Goal: Task Accomplishment & Management: Manage account settings

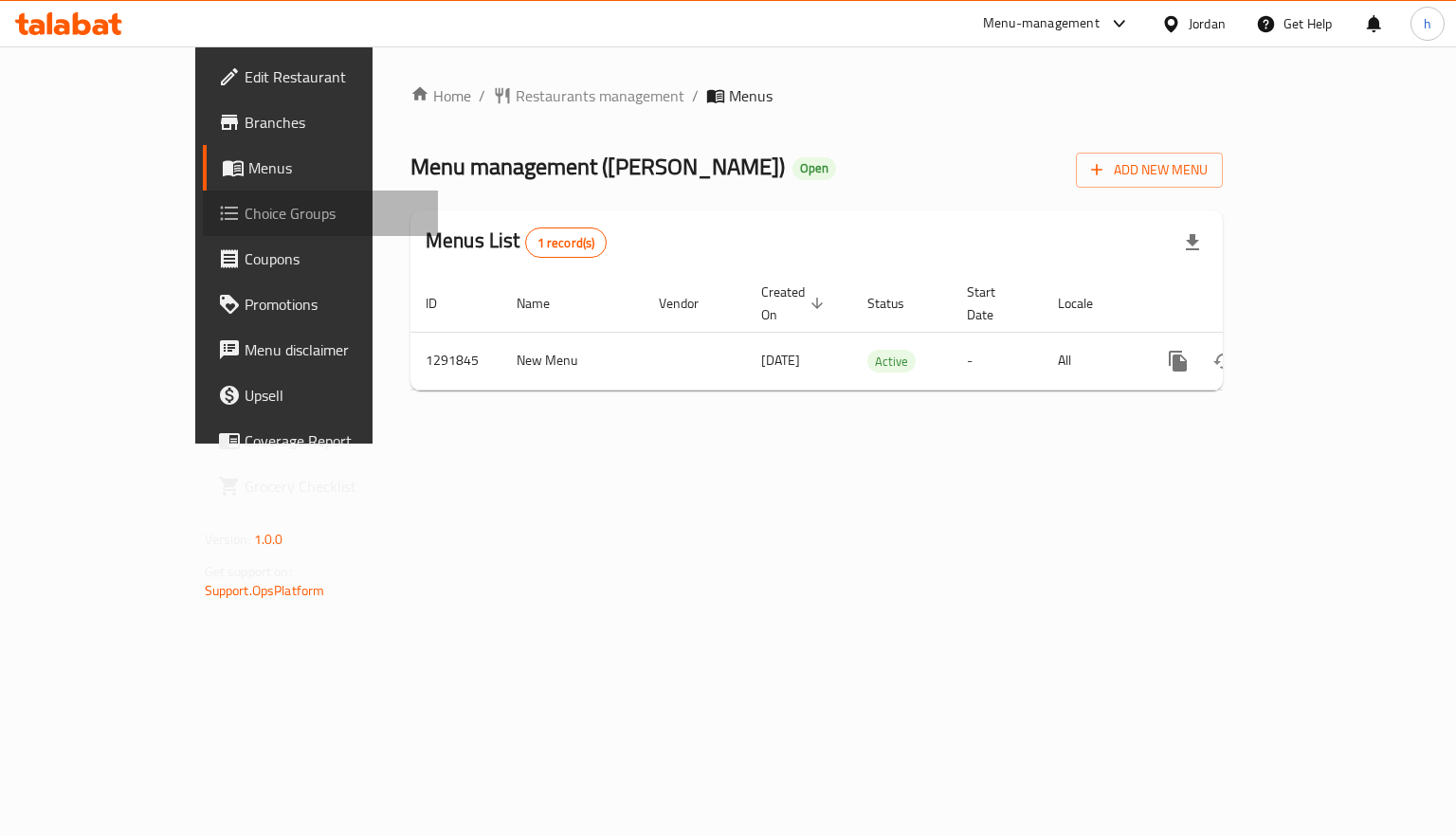
click at [245, 224] on span "Choice Groups" at bounding box center [334, 213] width 180 height 23
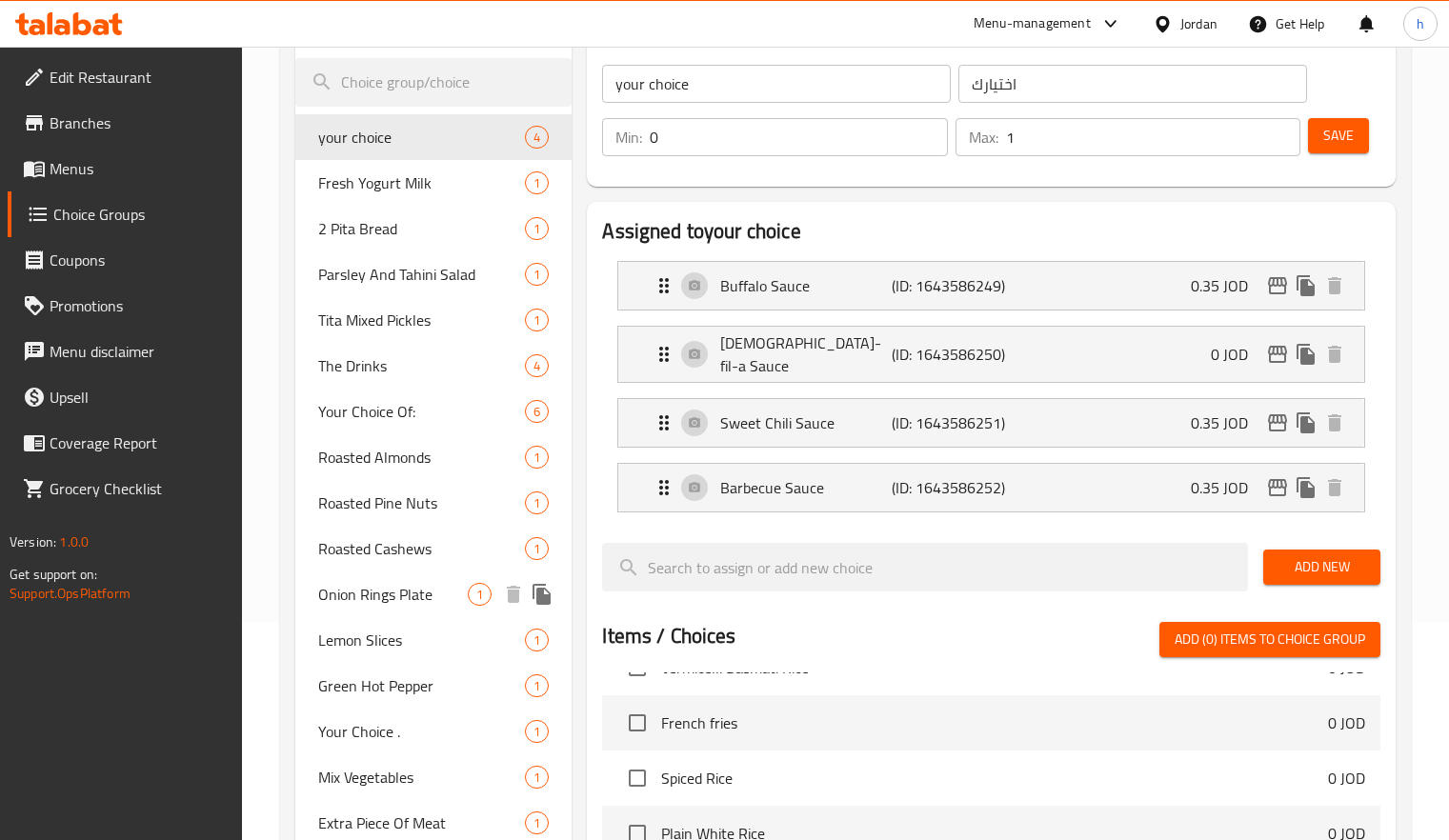
scroll to position [184, 0]
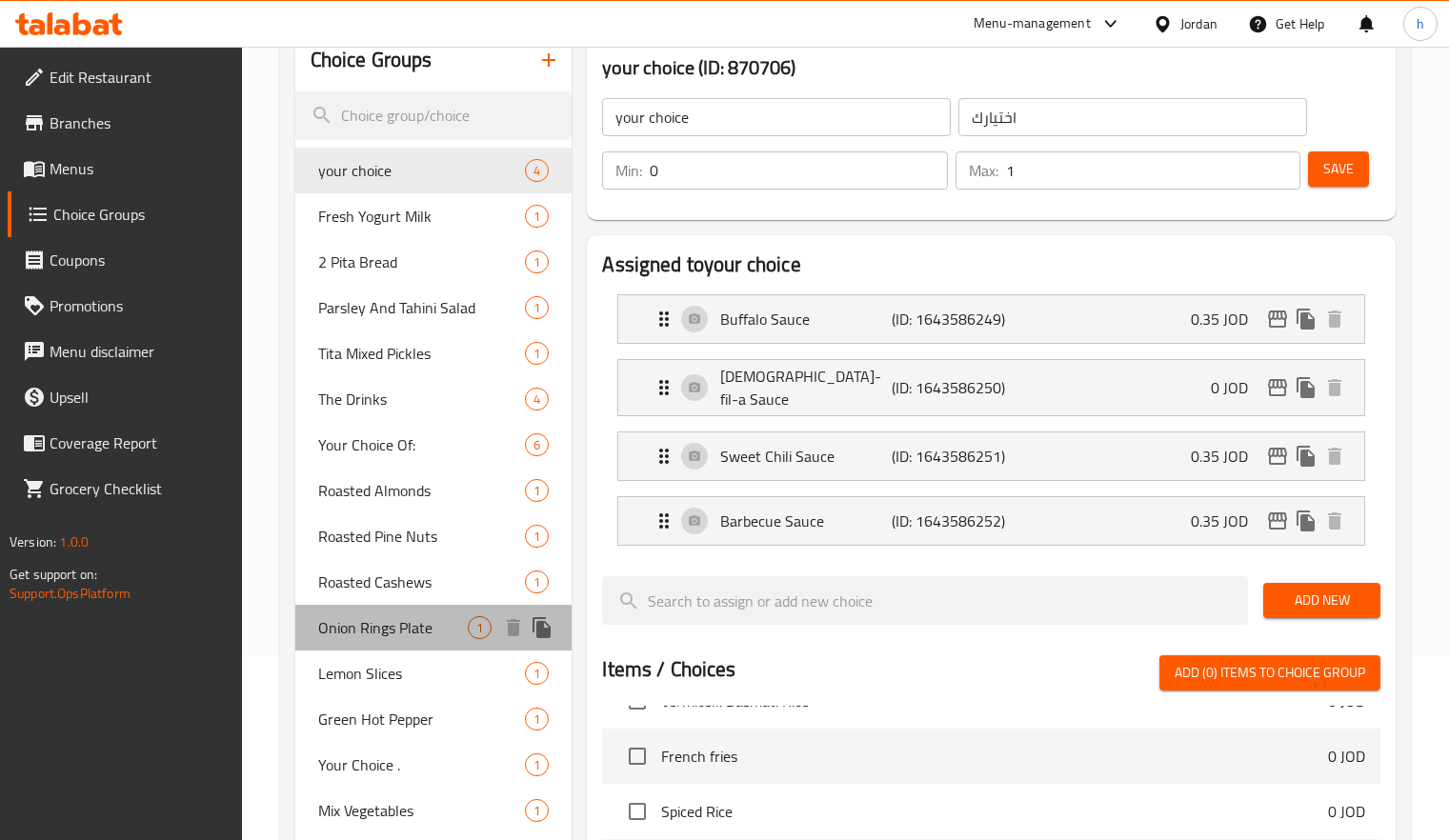
click at [393, 639] on span "Onion Rings Plate" at bounding box center [393, 627] width 150 height 23
type input "Onion Rings Plate"
type input "طبق حلقات بصل"
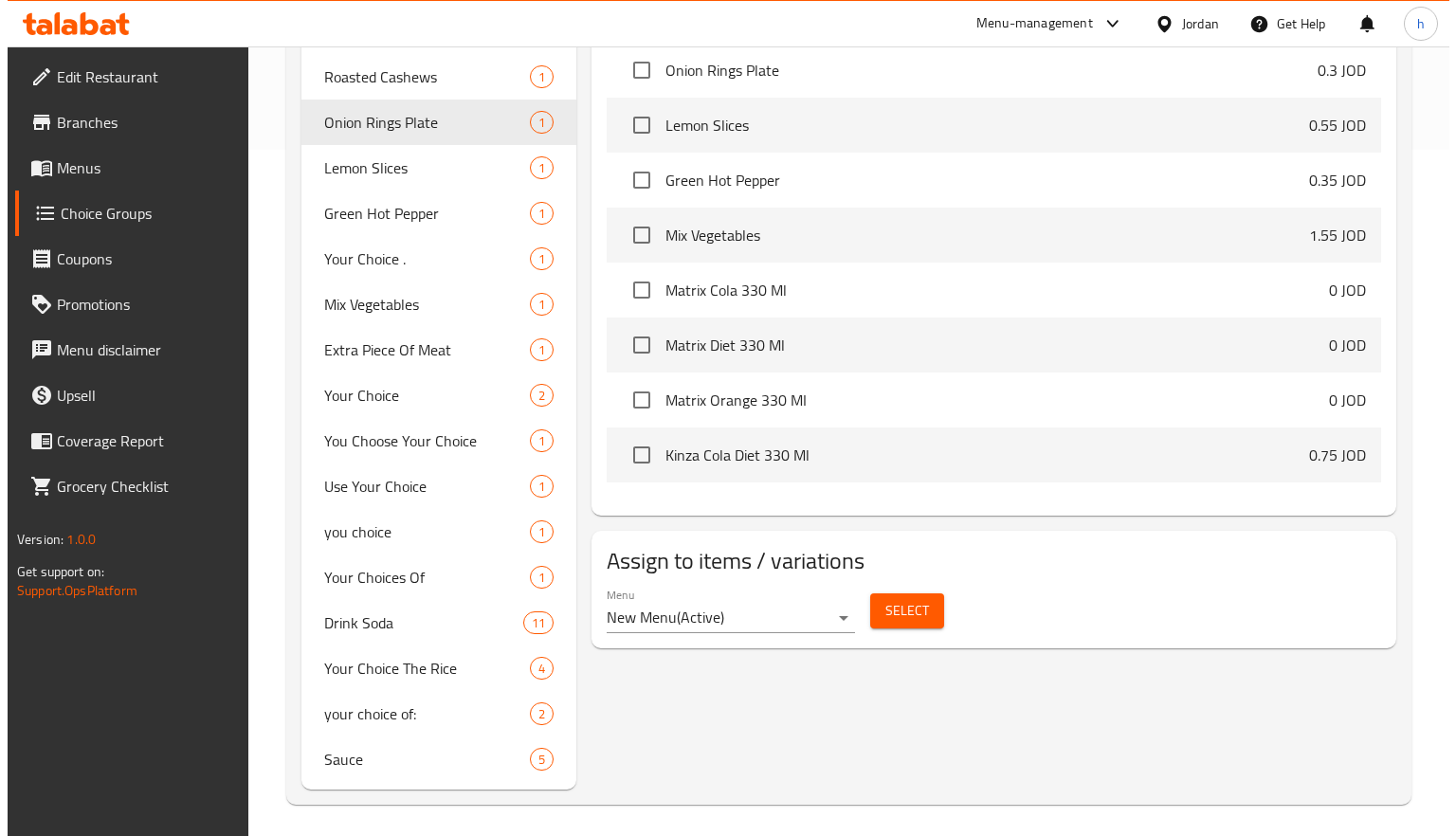
scroll to position [693, 0]
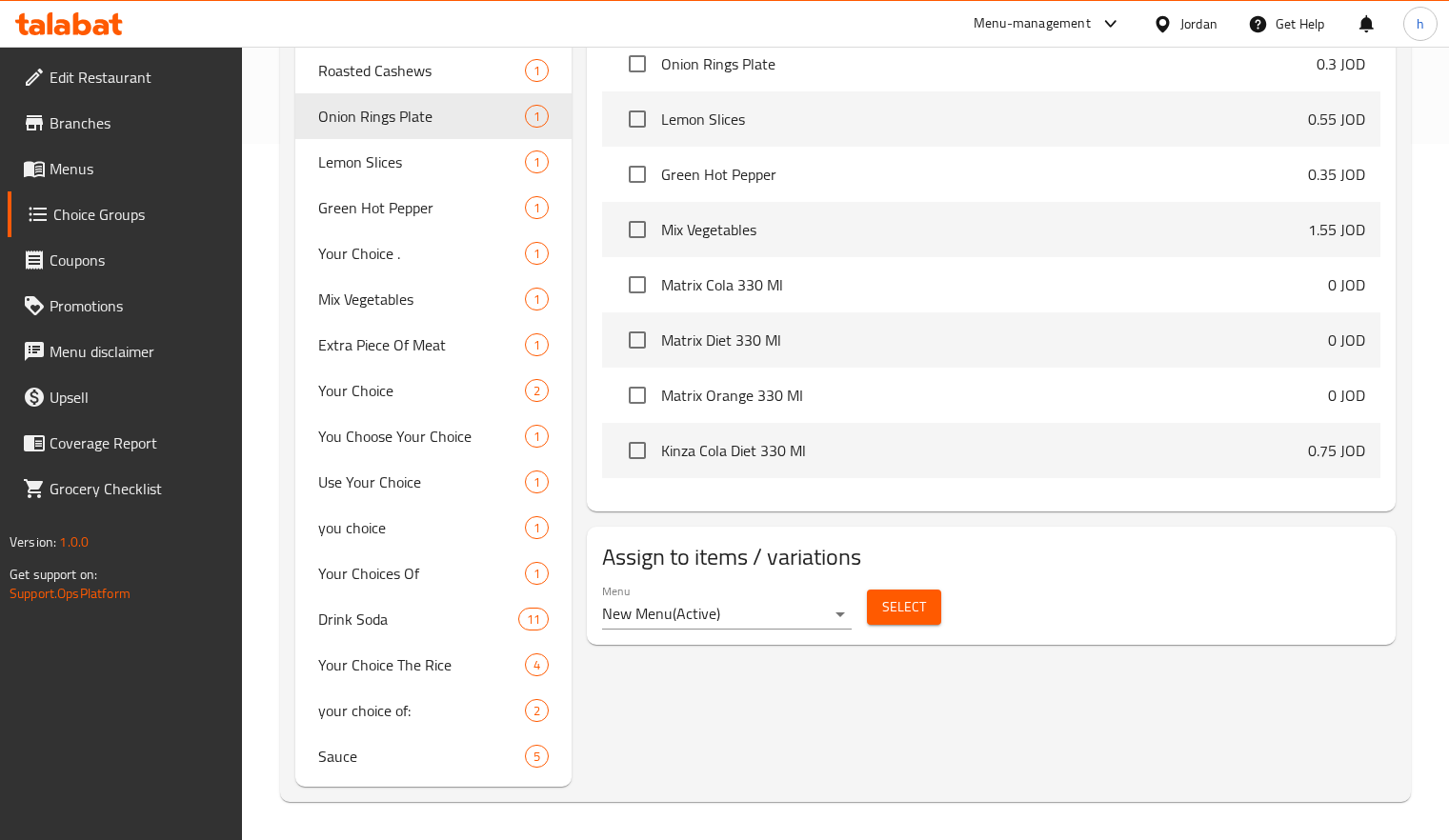
click at [914, 608] on span "Select" at bounding box center [904, 607] width 44 height 24
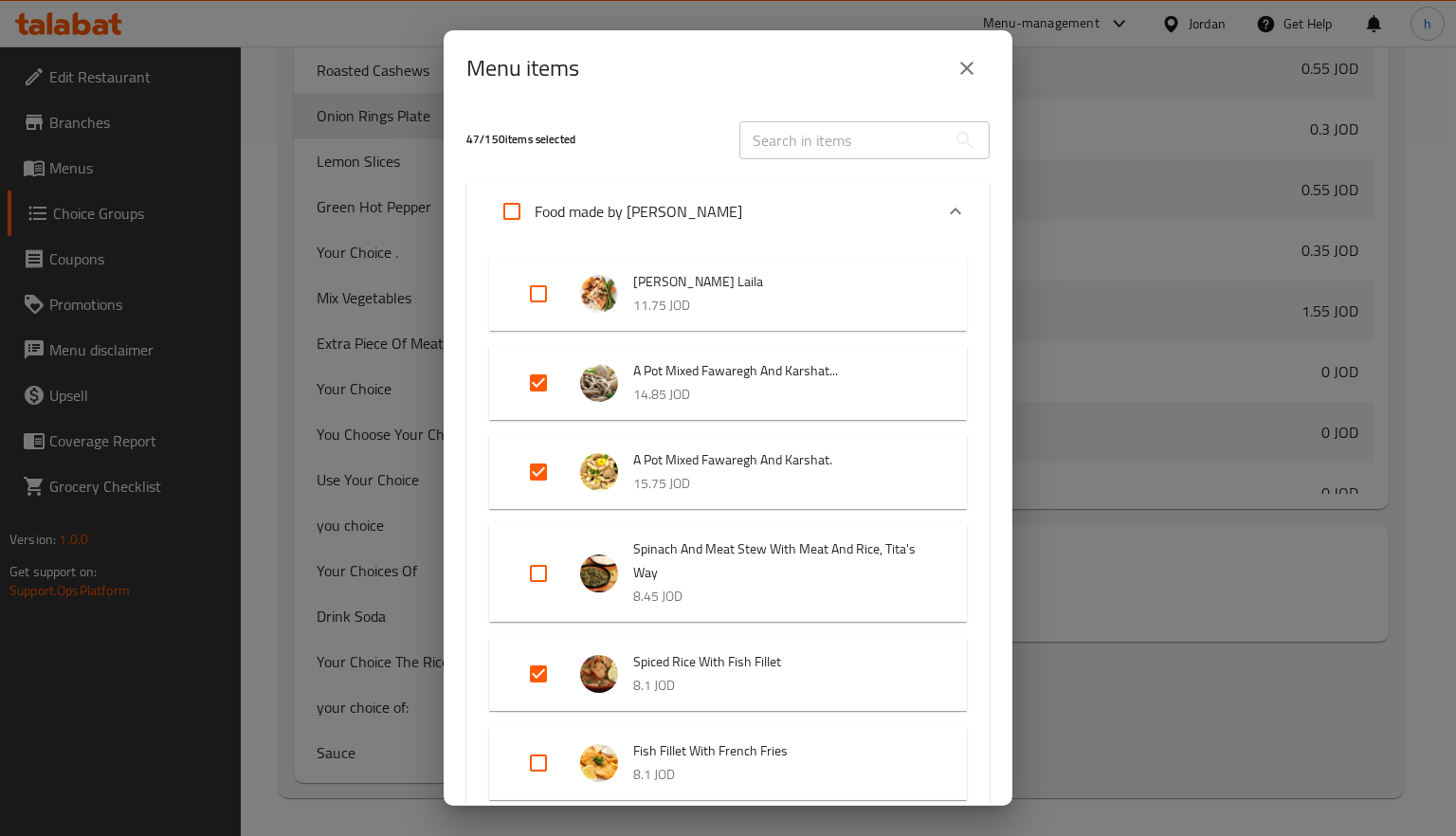
click at [807, 464] on span "A Pot Mixed Fawaregh And Karshat." at bounding box center [781, 460] width 296 height 24
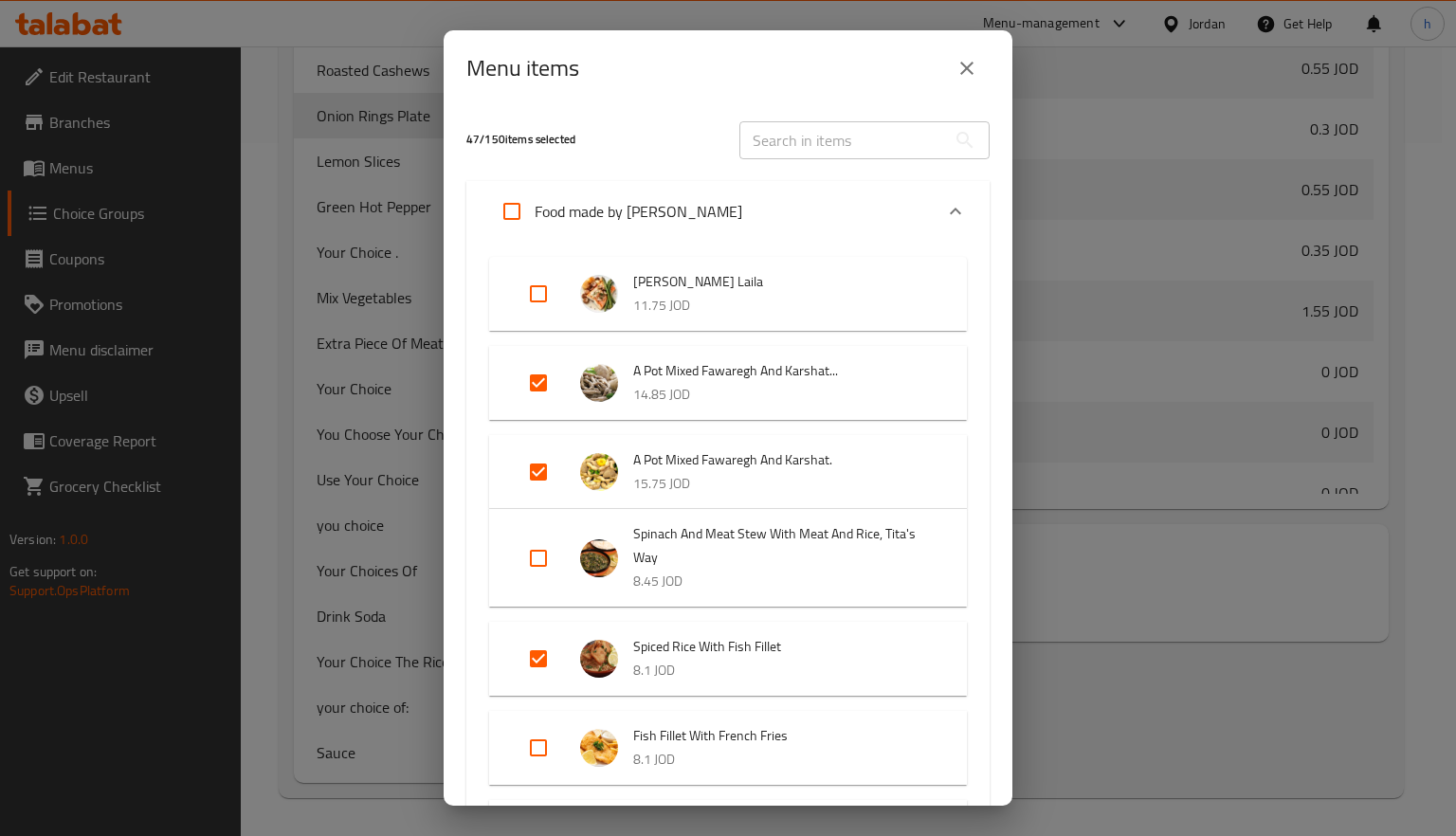
click at [807, 464] on span "A Pot Mixed Fawaregh And Karshat." at bounding box center [781, 460] width 296 height 24
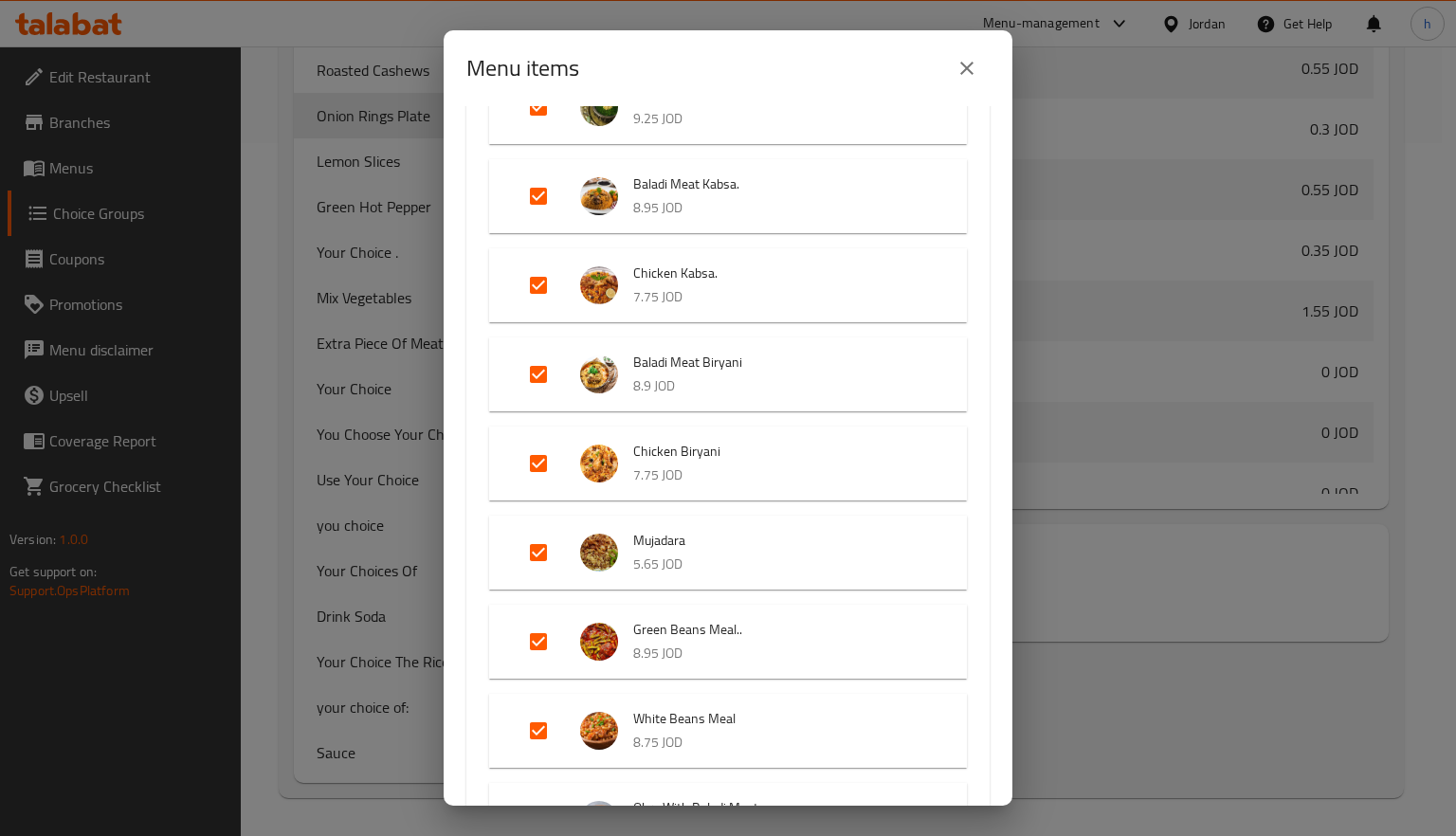
scroll to position [1327, 0]
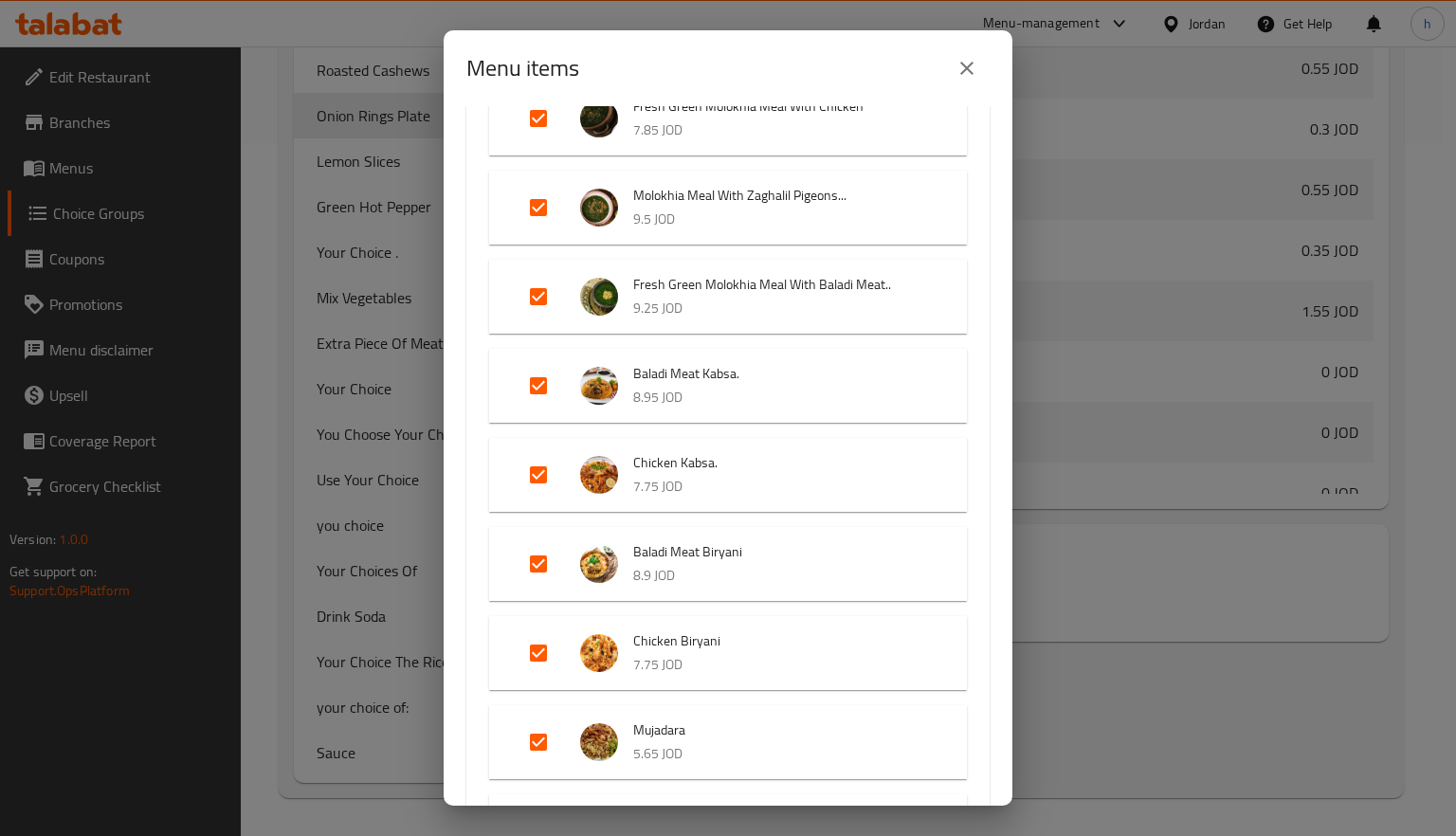
click at [691, 321] on li "Fresh Green Molokhia Meal With Baladi Meat.. 9.25 JOD" at bounding box center [728, 297] width 432 height 66
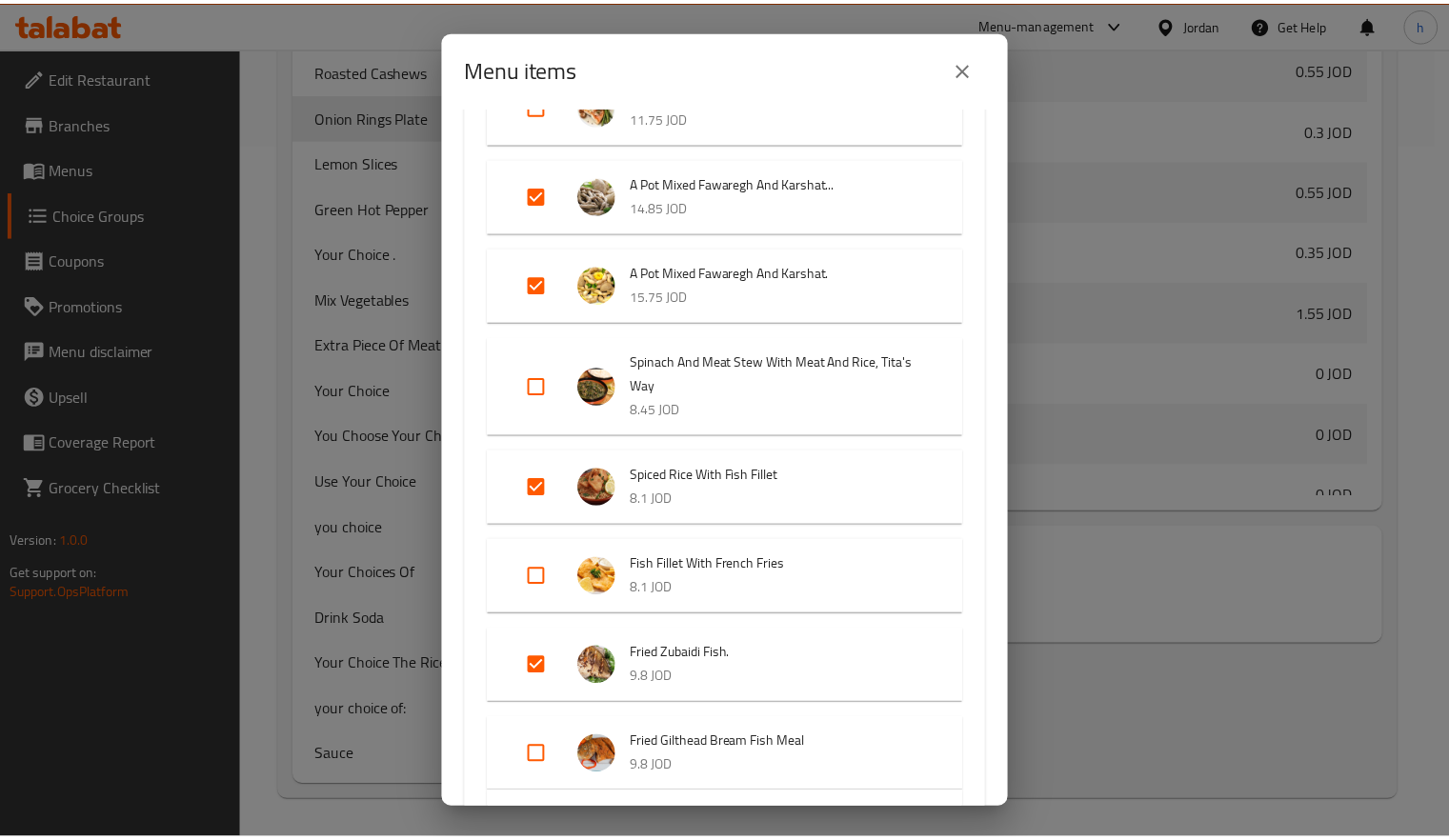
scroll to position [0, 0]
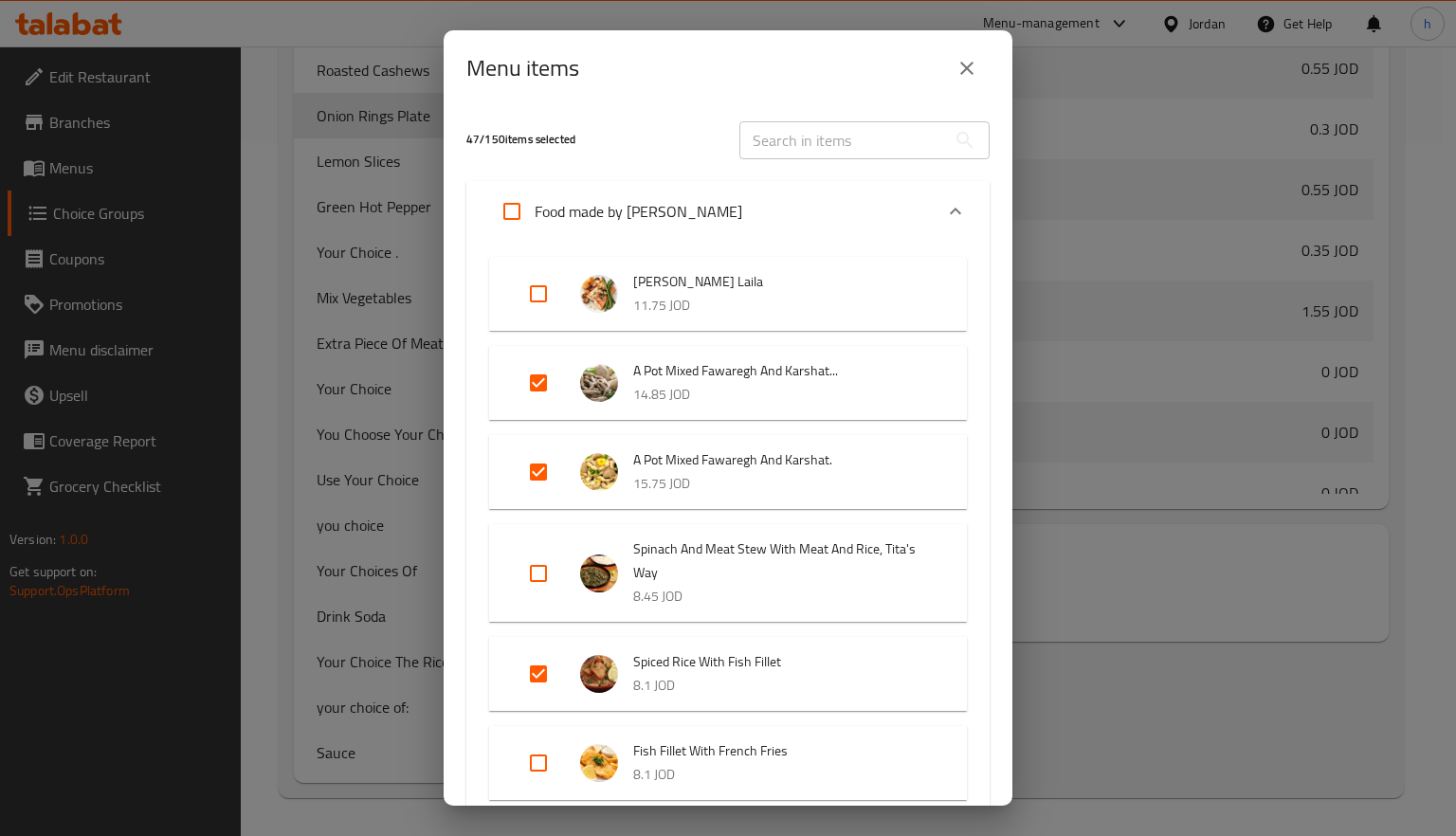
click at [536, 289] on input "Expand" at bounding box center [539, 294] width 46 height 46
click at [539, 290] on input "Expand" at bounding box center [539, 294] width 46 height 46
checkbox input "false"
click at [963, 72] on icon "close" at bounding box center [966, 67] width 13 height 13
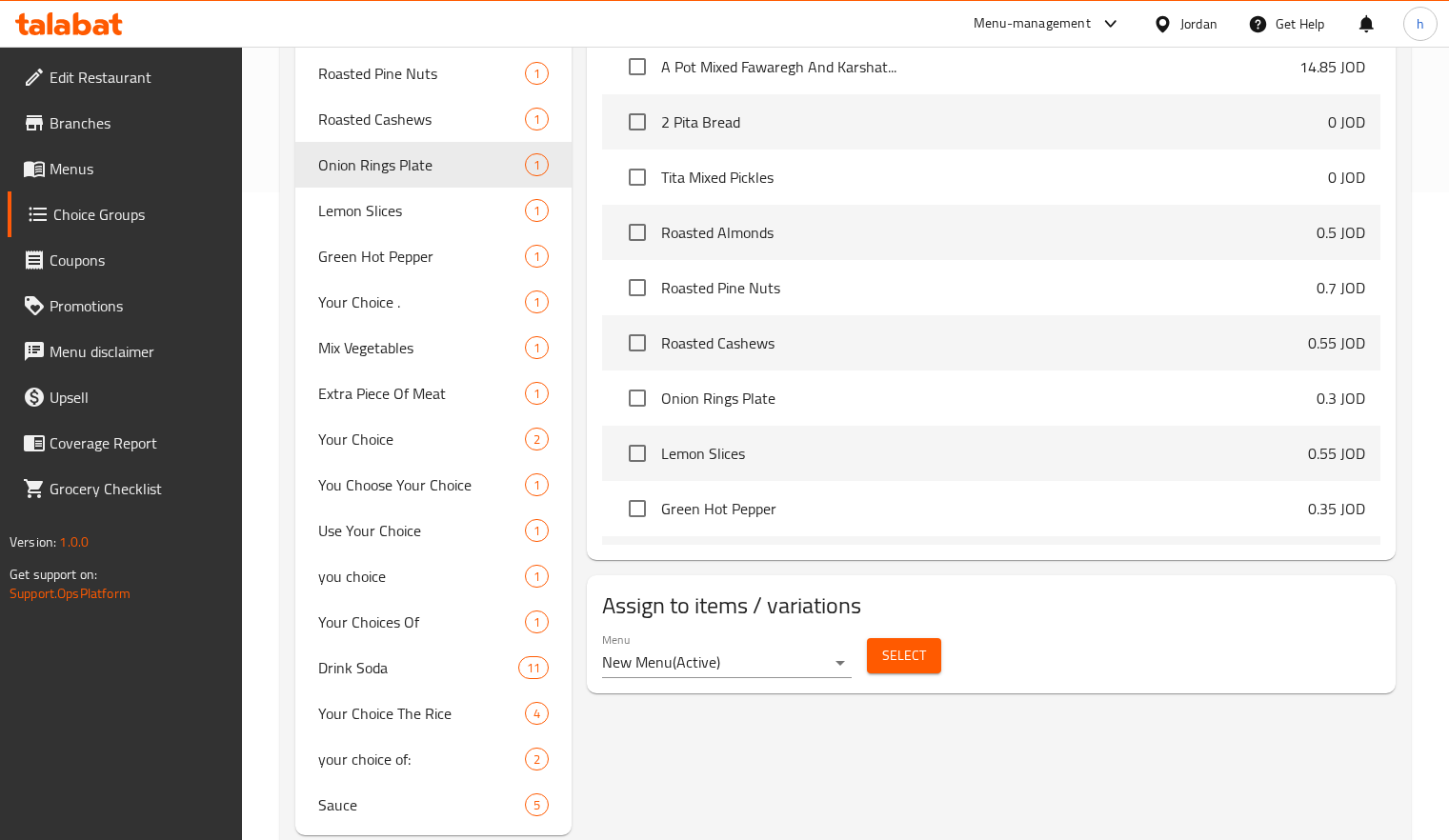
scroll to position [601, 0]
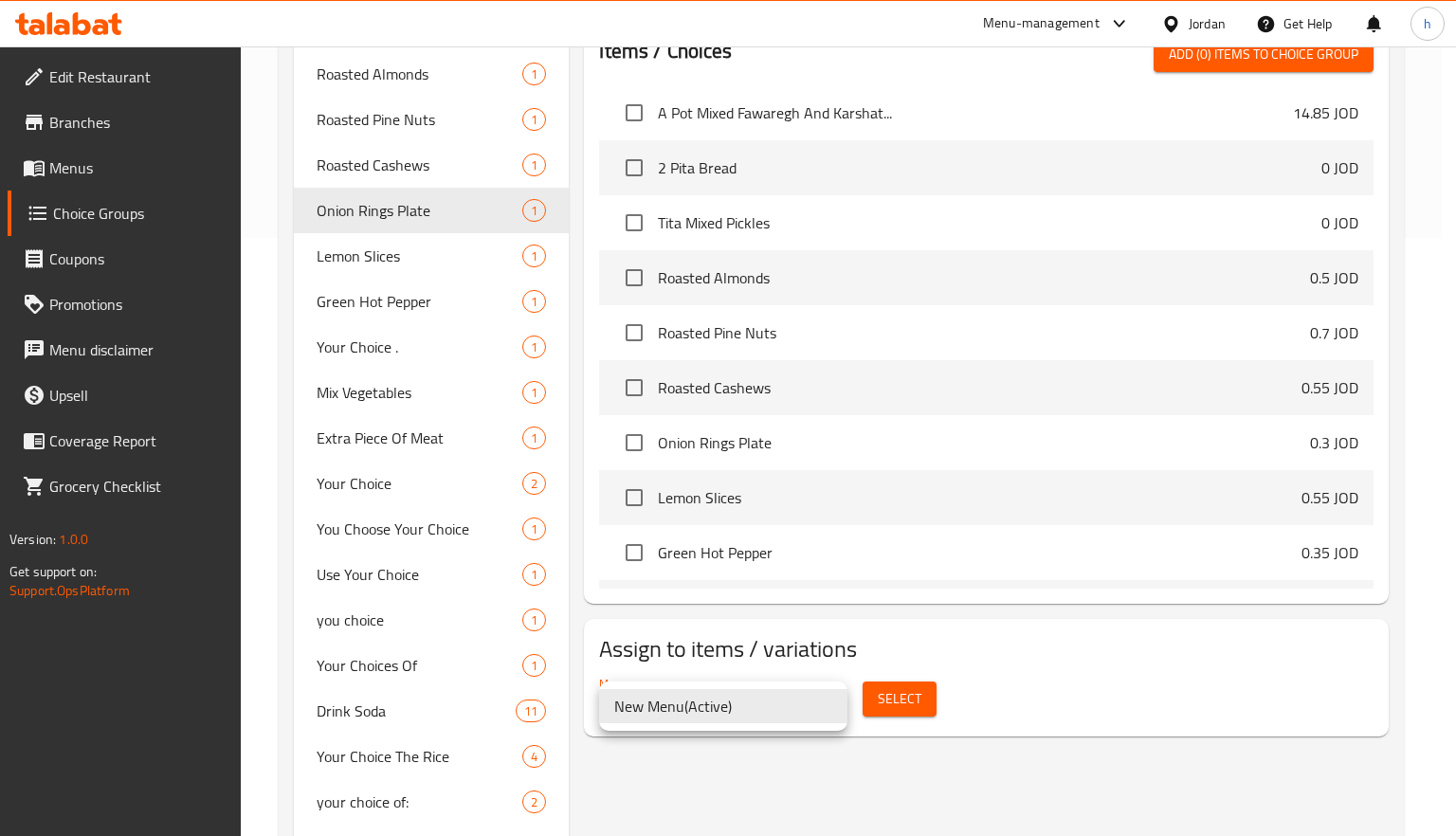
click at [827, 702] on li "New Menu ( Active )" at bounding box center [723, 706] width 248 height 34
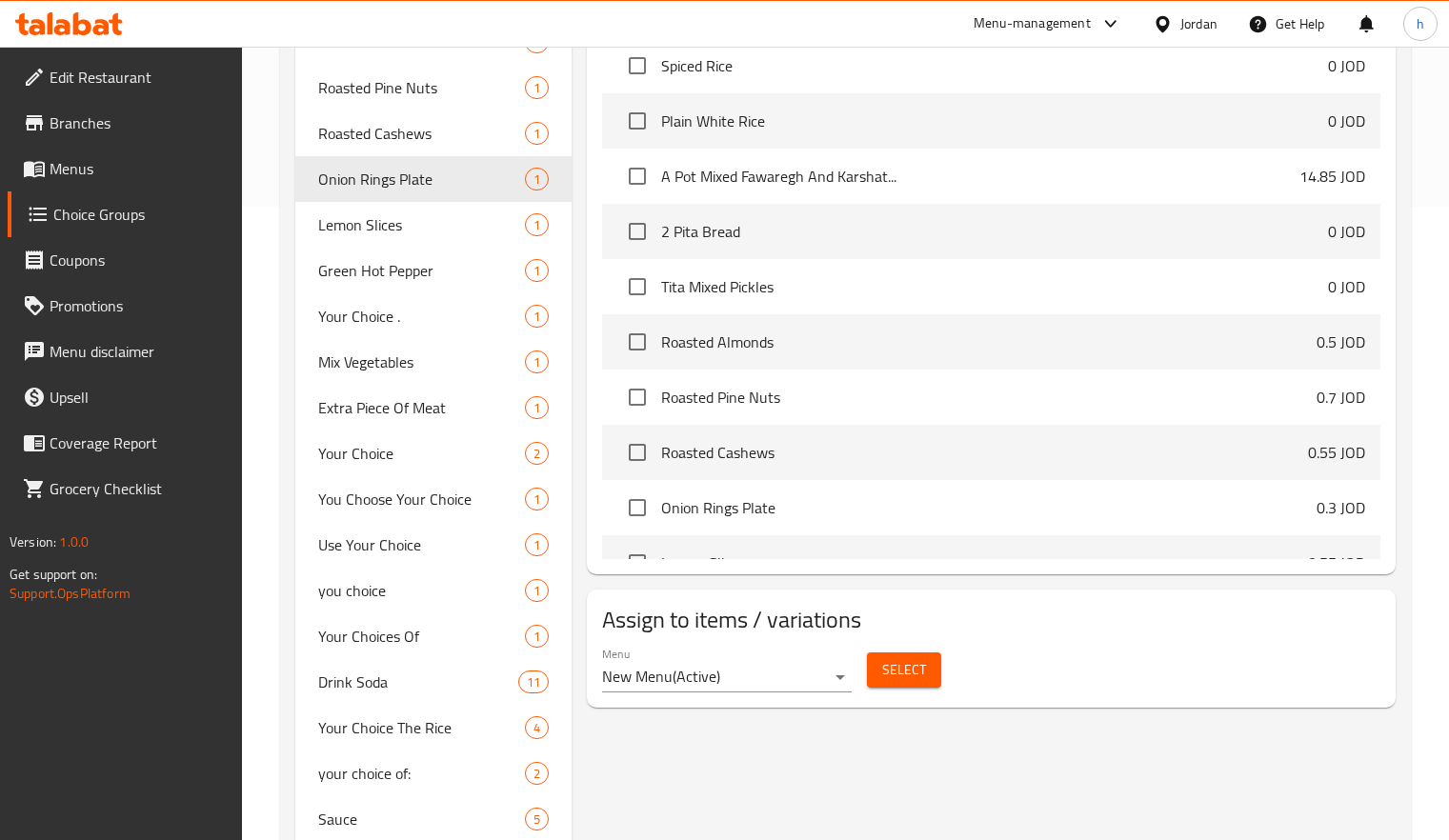
scroll to position [697, 0]
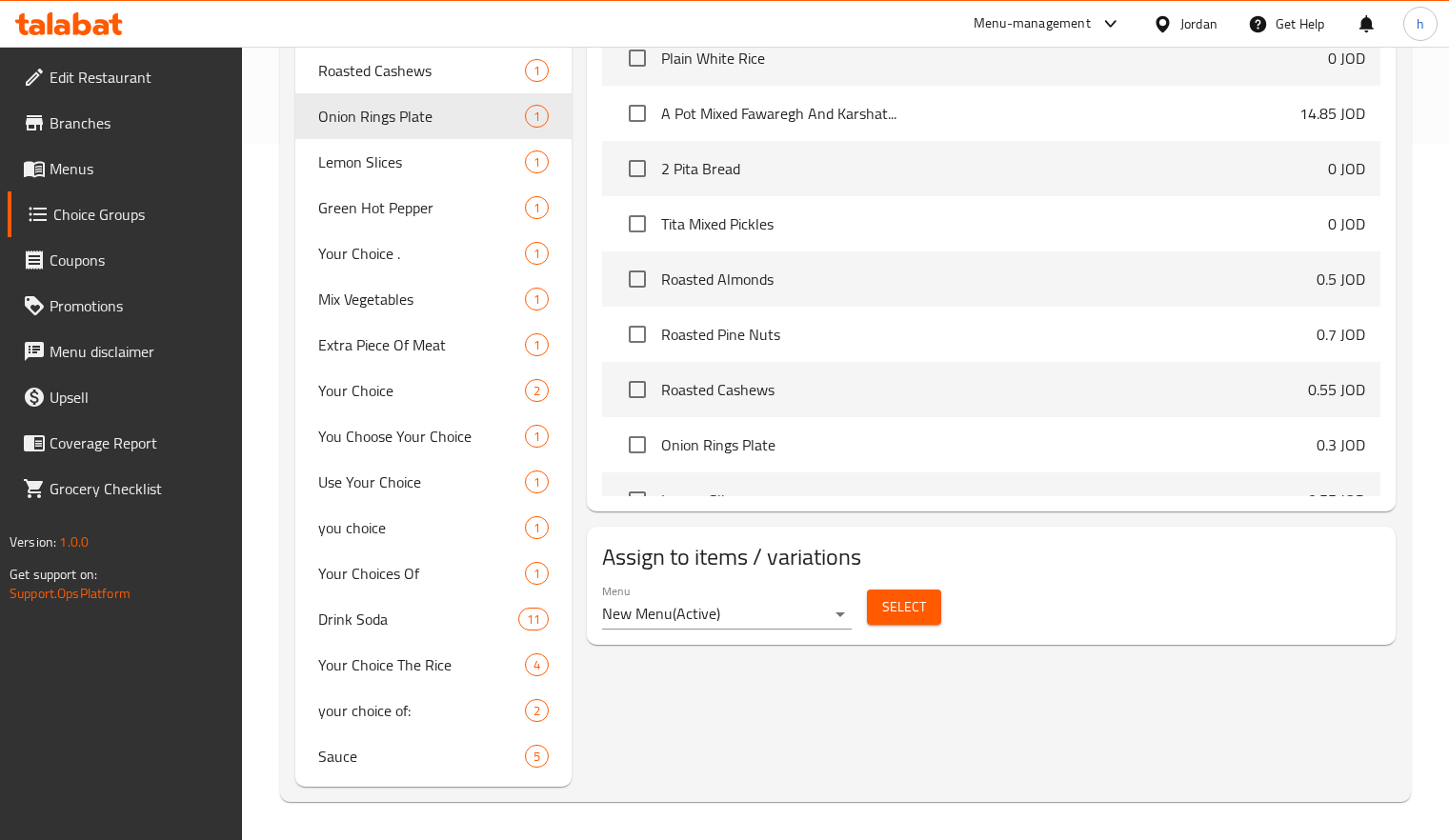
click at [897, 606] on span "Select" at bounding box center [904, 607] width 44 height 24
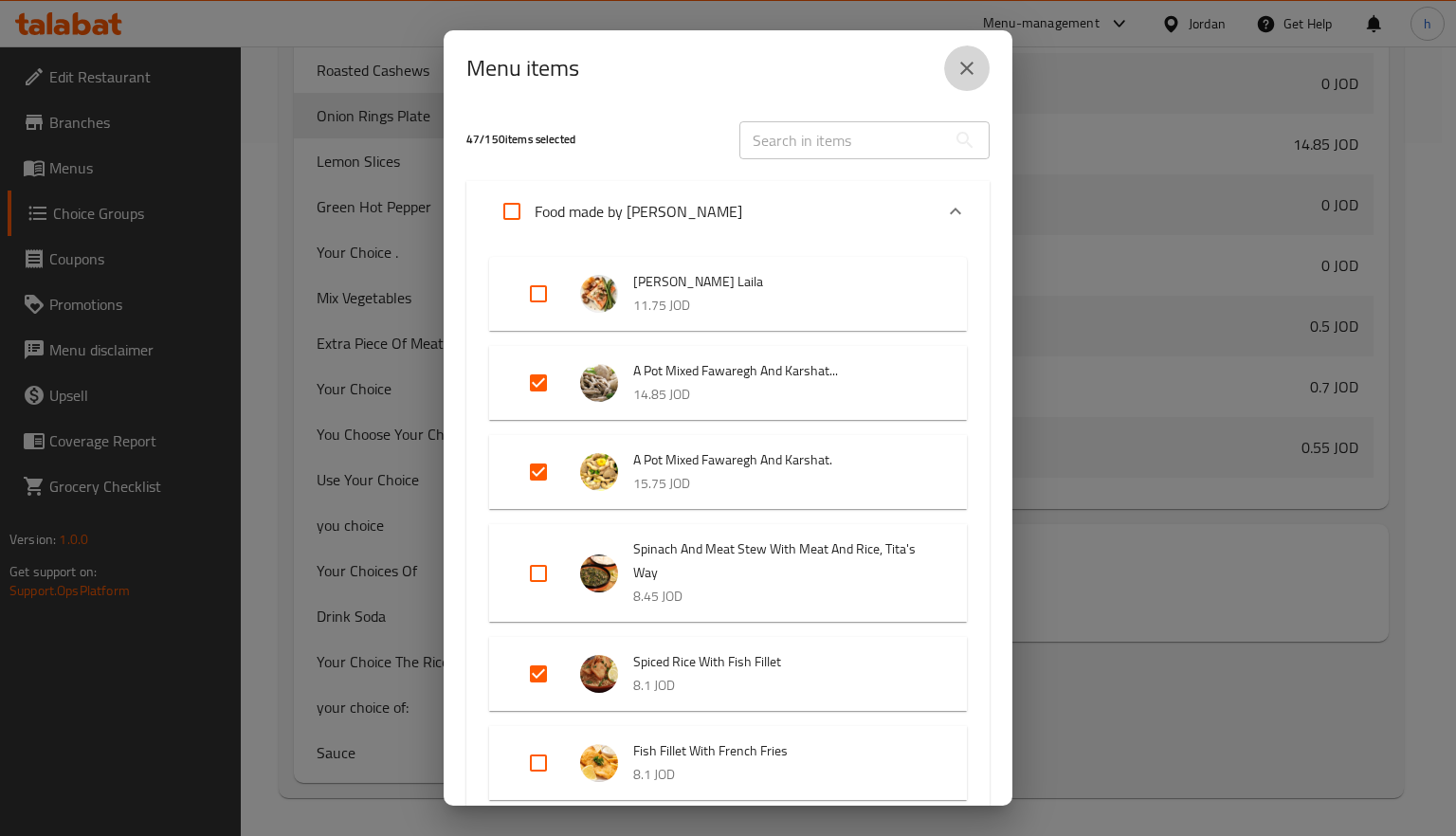
click at [961, 66] on icon "close" at bounding box center [966, 67] width 23 height 23
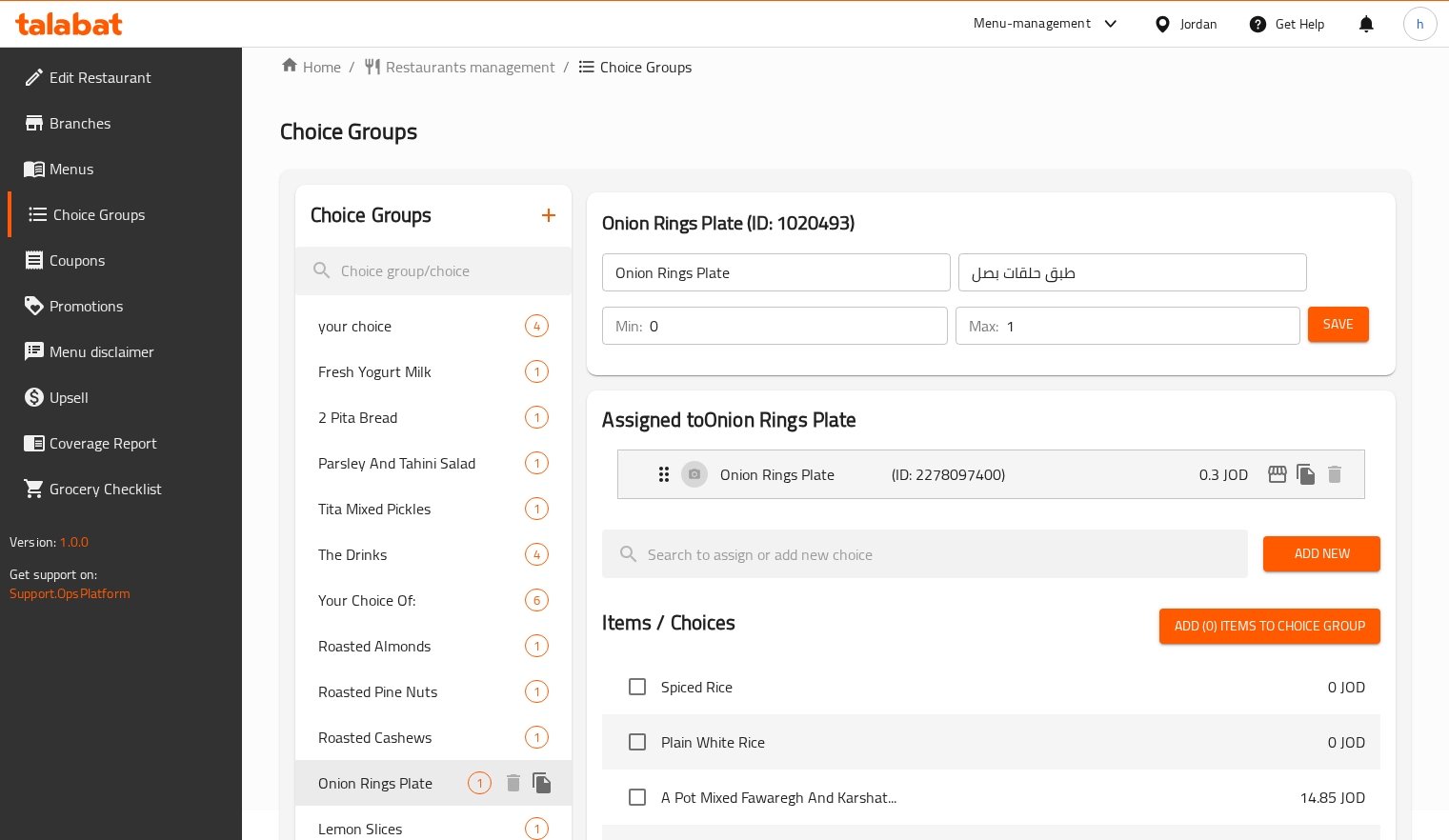
scroll to position [0, 0]
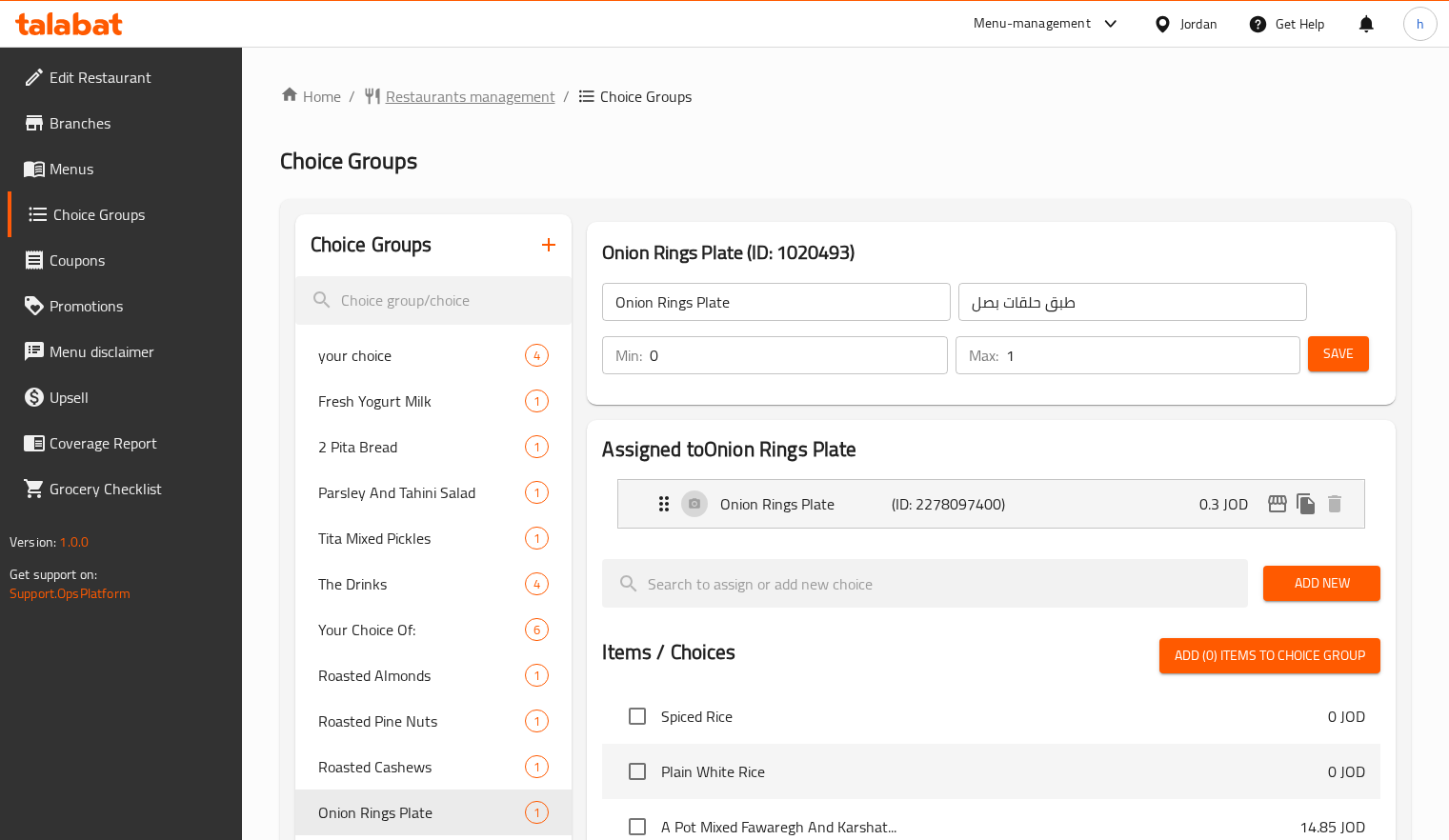
click at [499, 93] on span "Restaurants management" at bounding box center [470, 96] width 169 height 23
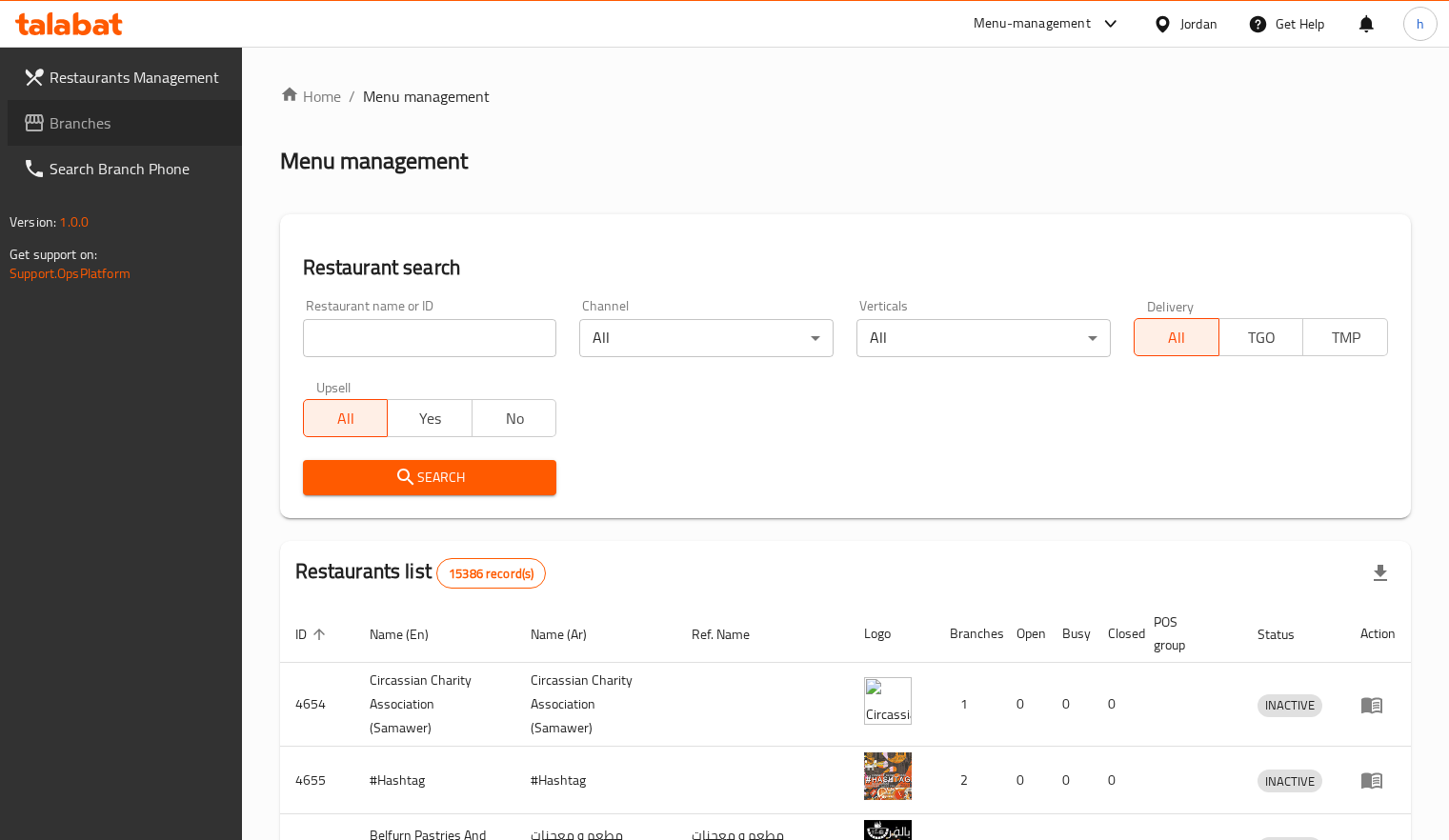
click at [91, 121] on span "Branches" at bounding box center [139, 123] width 177 height 23
